Goal: Communication & Community: Answer question/provide support

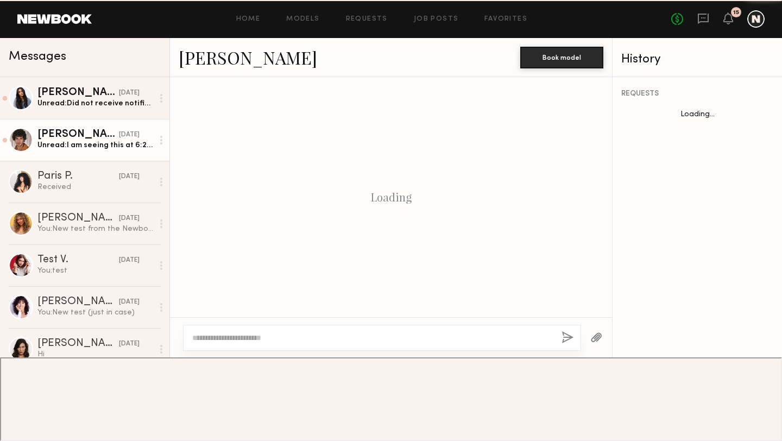
scroll to position [384, 0]
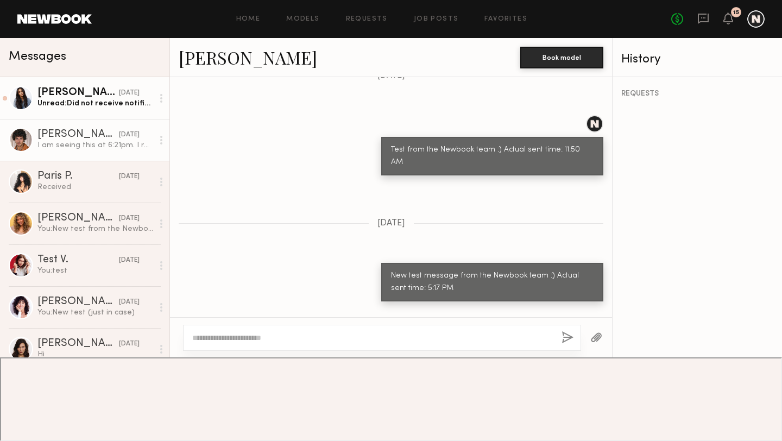
click at [109, 98] on div "Unread: Did not receive notification. I just now received email notification 8:…" at bounding box center [95, 103] width 116 height 10
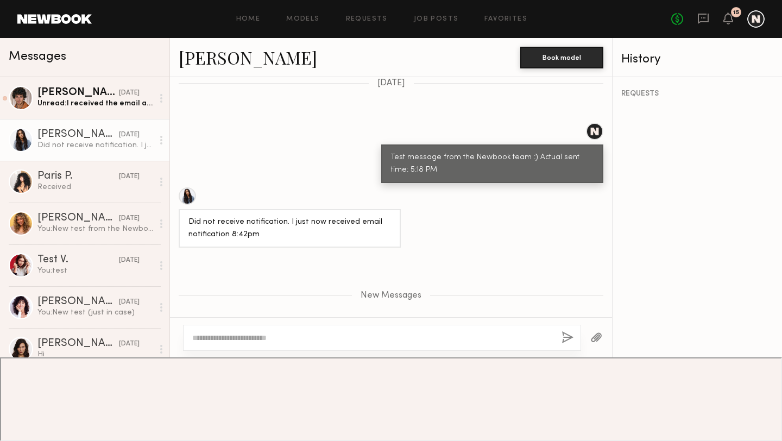
scroll to position [418, 0]
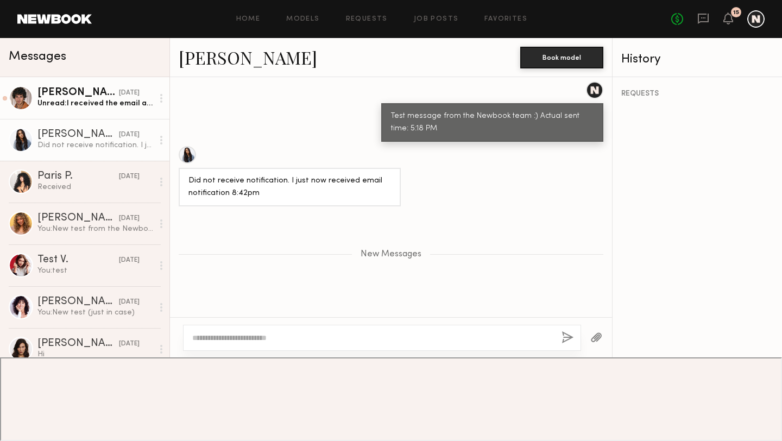
click at [81, 103] on div "Unread: I received the email at 5:45 PM. I did not receive a notification throu…" at bounding box center [95, 103] width 116 height 10
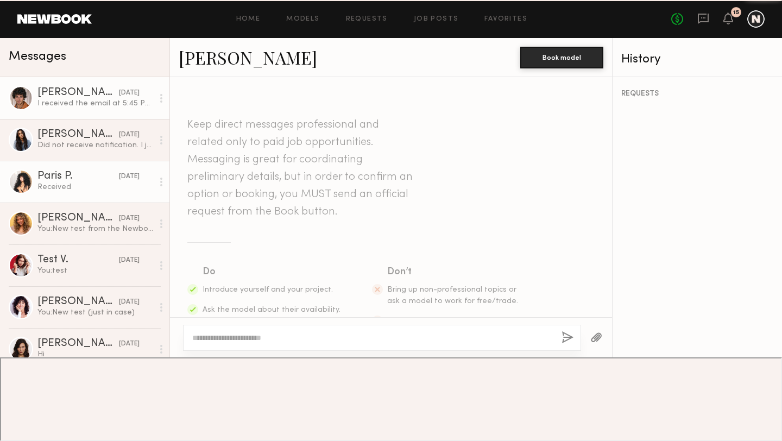
scroll to position [513, 0]
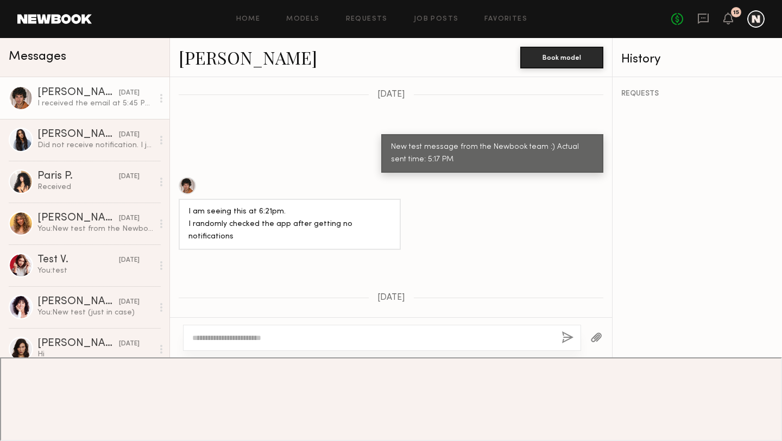
click at [269, 409] on div "I received the email at 5:45 PM. I did not receive a notification through the a…" at bounding box center [289, 421] width 203 height 25
click at [266, 281] on div "Keep direct messages professional and related only to paid job opportunities. M…" at bounding box center [391, 197] width 442 height 240
